Goal: Information Seeking & Learning: Learn about a topic

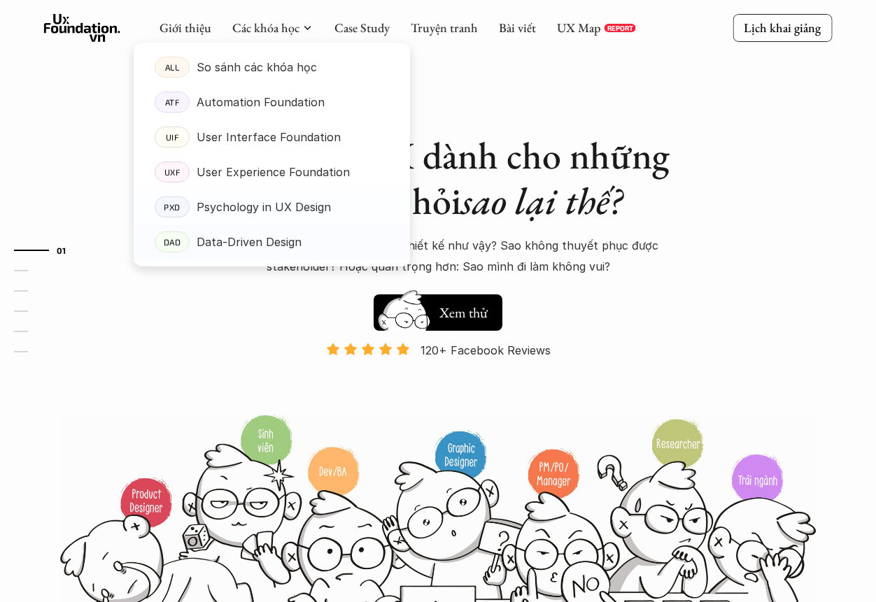
click at [270, 243] on p "Data-Driven Design" at bounding box center [249, 242] width 105 height 21
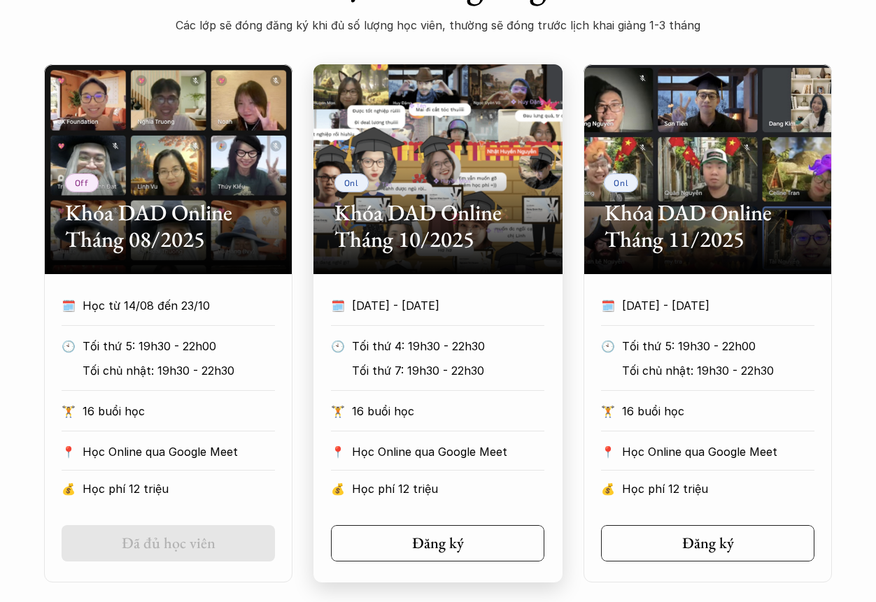
scroll to position [770, 0]
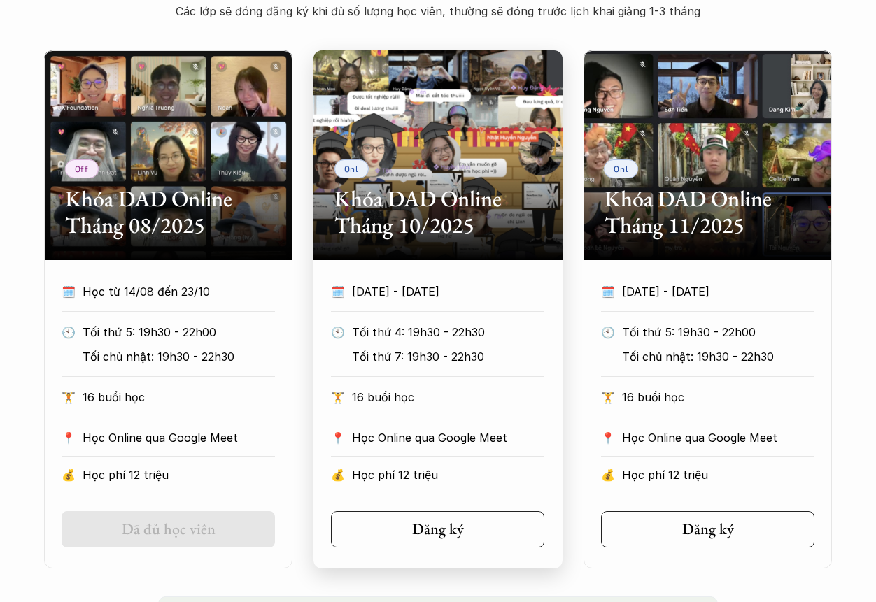
click at [475, 316] on div "🗓️ [DATE] - [DATE] 🕙 Tối thứ 4: 19h30 - 22h30 Tối thứ 7: 19h30 - 22h30 🏋️ 16 bu…" at bounding box center [437, 387] width 255 height 212
click at [469, 197] on h2 "Khóa DAD Online Tháng 10/2025" at bounding box center [437, 212] width 207 height 54
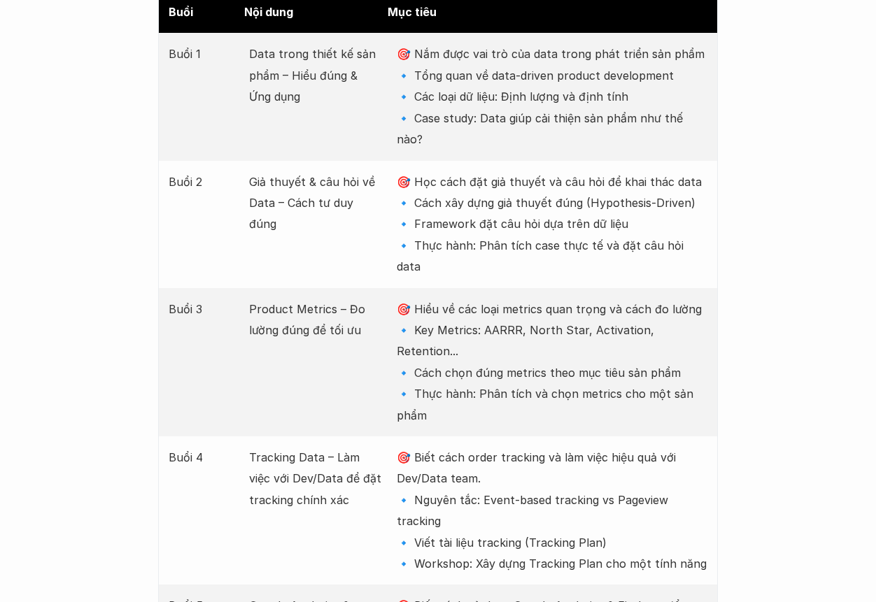
scroll to position [1819, 0]
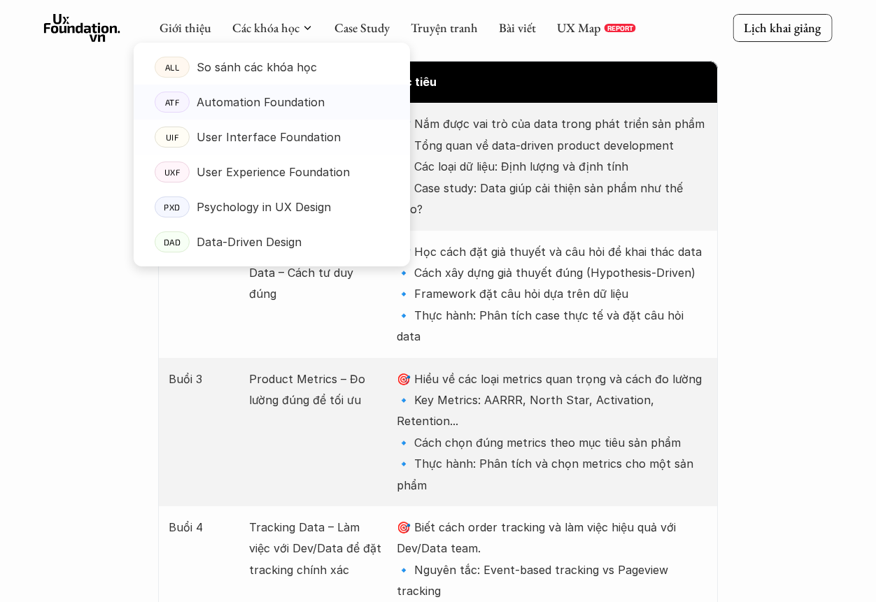
click at [292, 106] on p "Automation Foundation" at bounding box center [261, 102] width 128 height 21
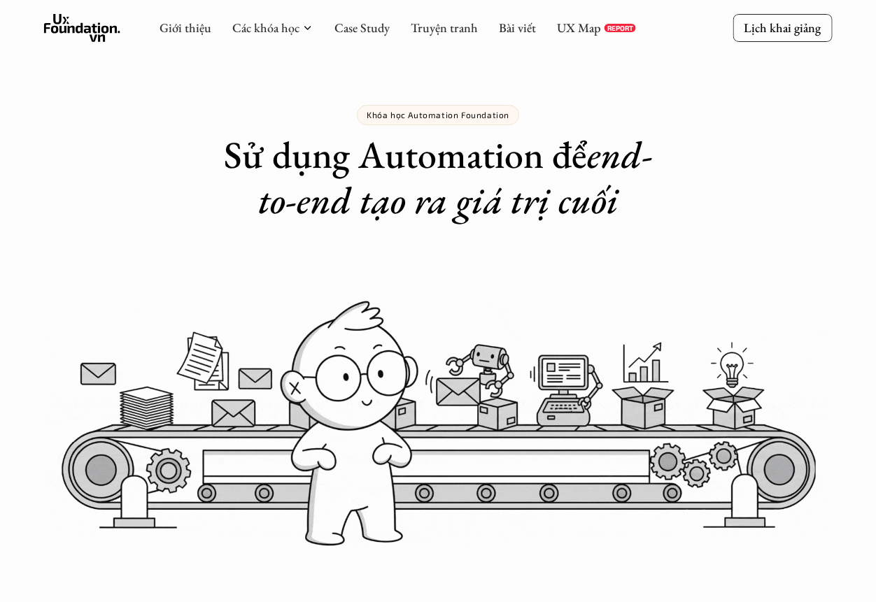
scroll to position [1819, 0]
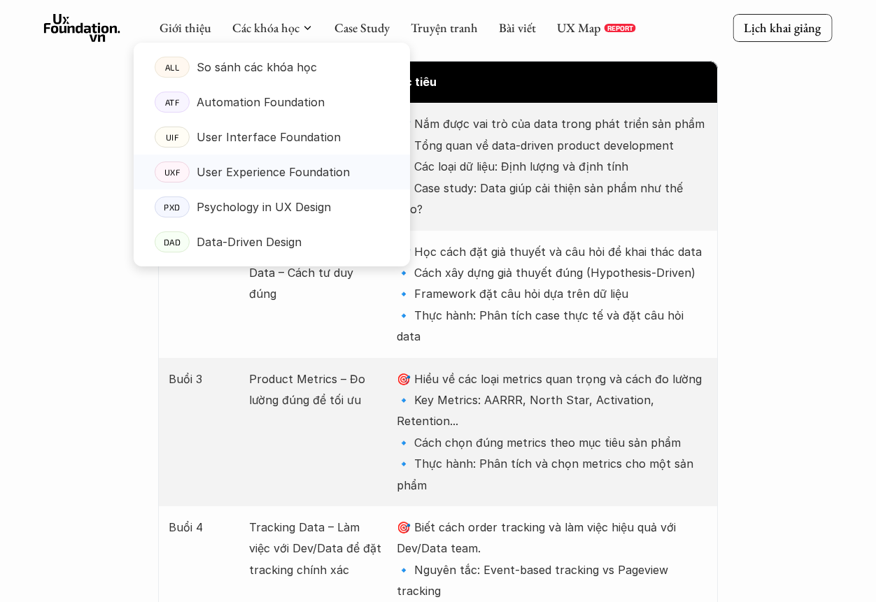
click at [350, 173] on div "User Experience Foundation" at bounding box center [293, 172] width 192 height 21
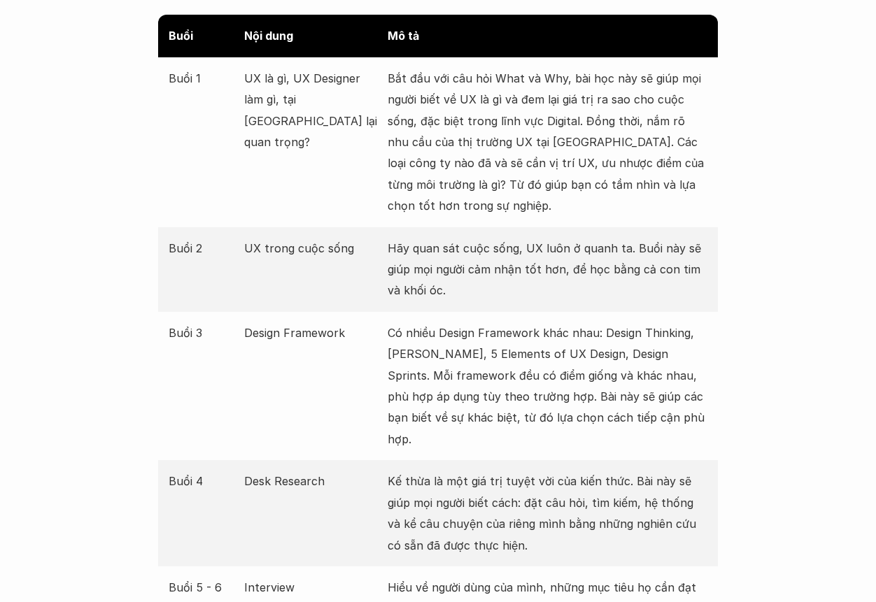
scroll to position [1749, 0]
